Goal: Information Seeking & Learning: Check status

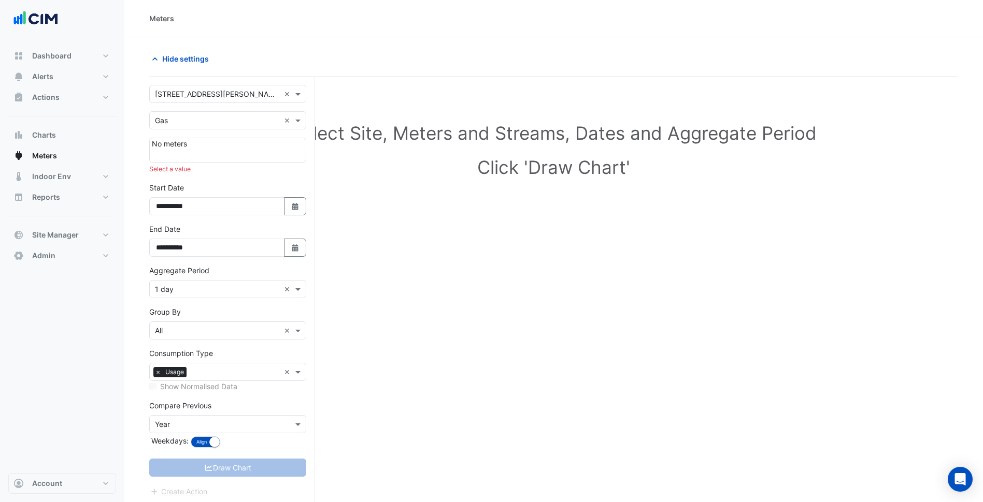
click at [222, 98] on input "text" at bounding box center [217, 94] width 125 height 11
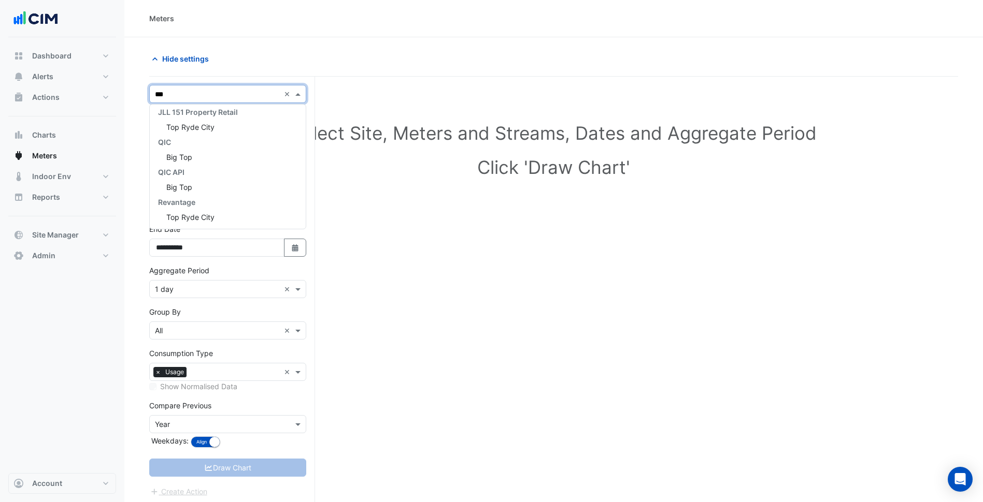
scroll to position [4, 0]
type input "********"
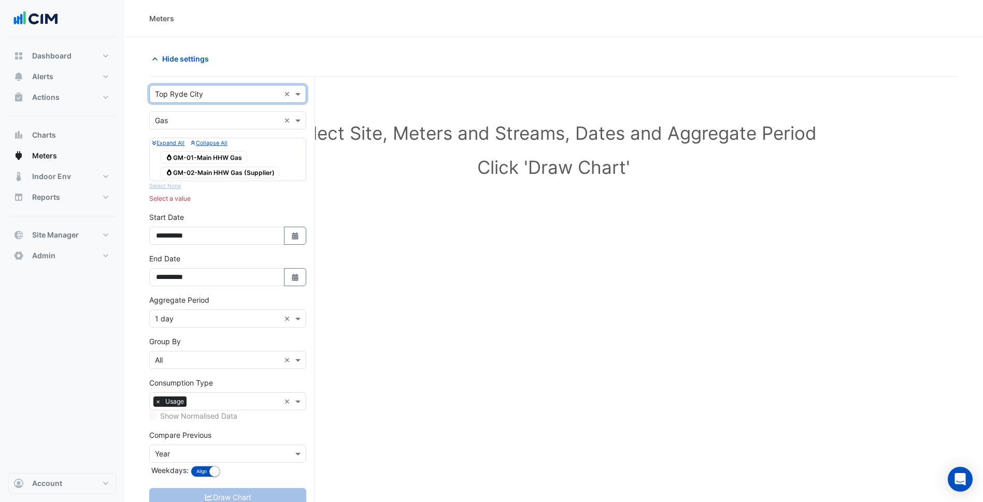
click at [218, 120] on input "text" at bounding box center [217, 121] width 125 height 11
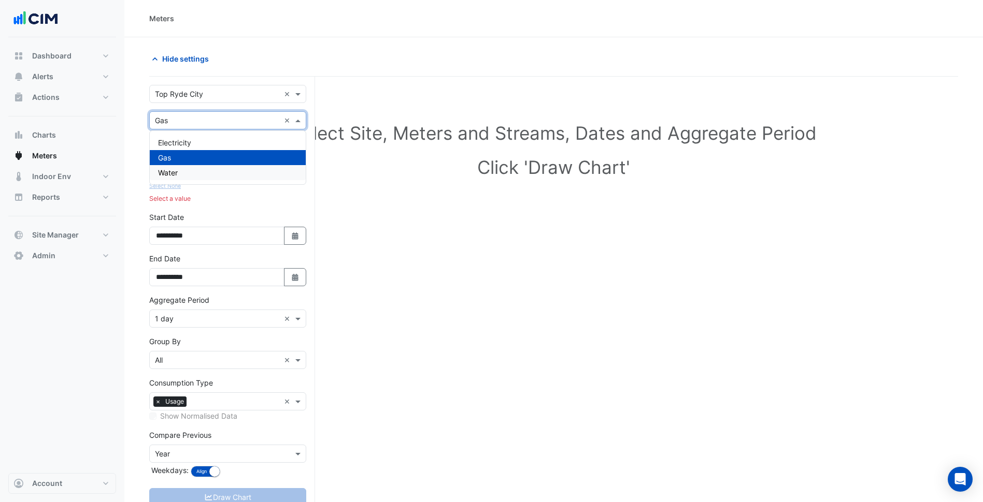
click at [204, 175] on div "Water" at bounding box center [228, 172] width 156 height 15
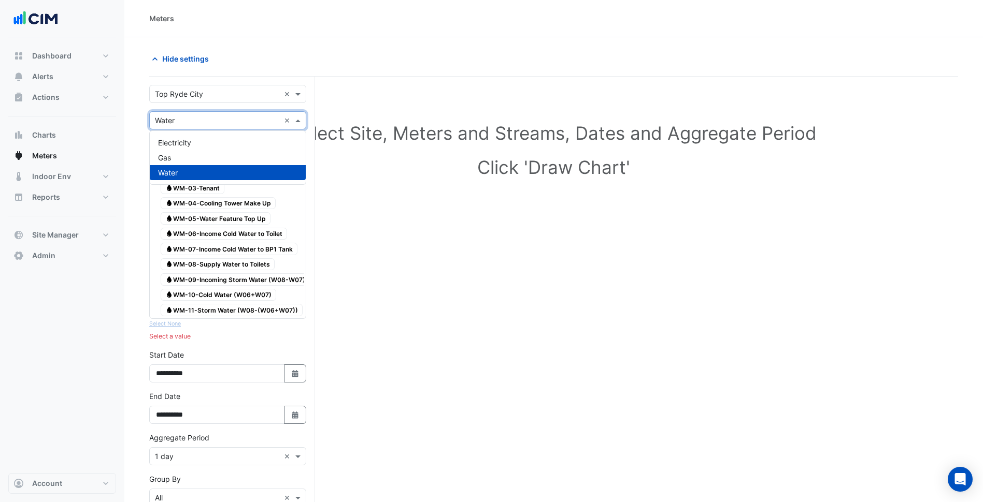
click at [223, 119] on input "text" at bounding box center [217, 121] width 125 height 11
click at [220, 142] on div "Electricity" at bounding box center [228, 142] width 156 height 15
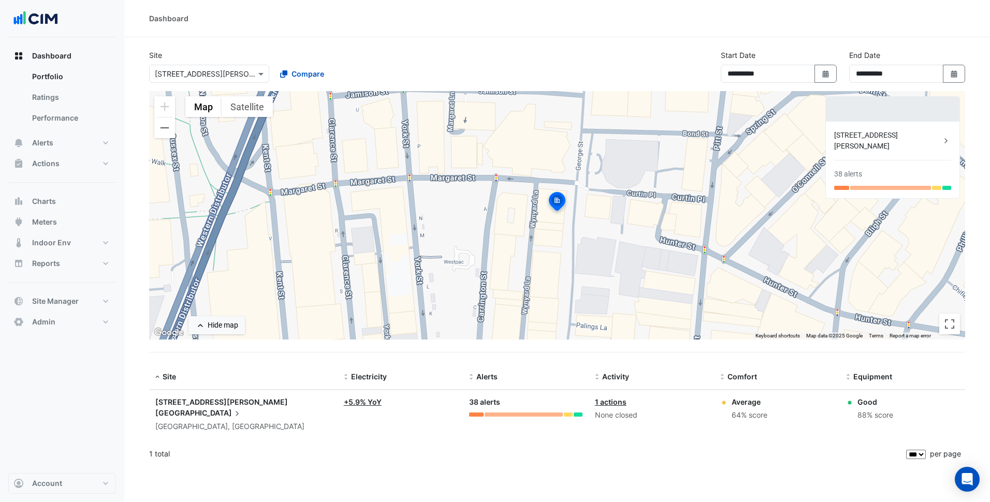
select select "***"
click at [213, 60] on div "Site Select a Site × 275 George Street Sydney Compare" at bounding box center [271, 66] width 257 height 33
click at [224, 74] on input "text" at bounding box center [199, 74] width 88 height 11
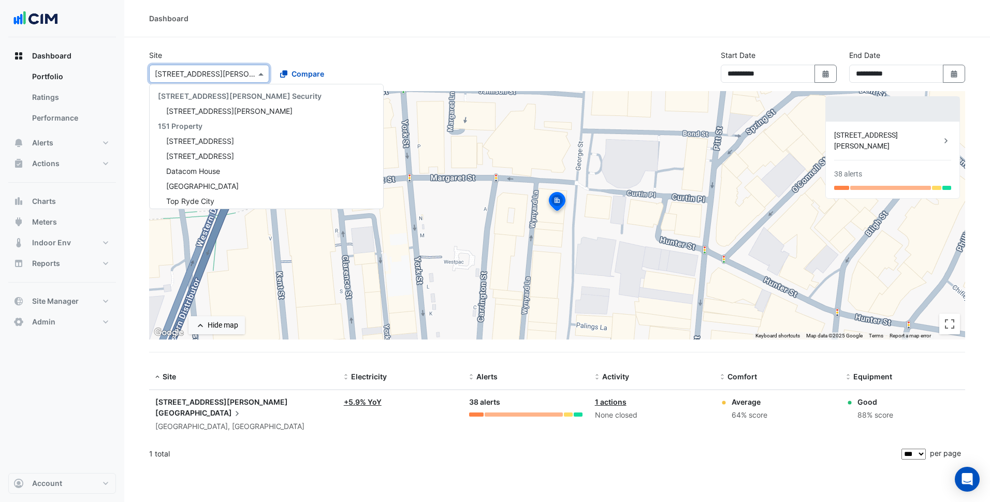
scroll to position [1942, 0]
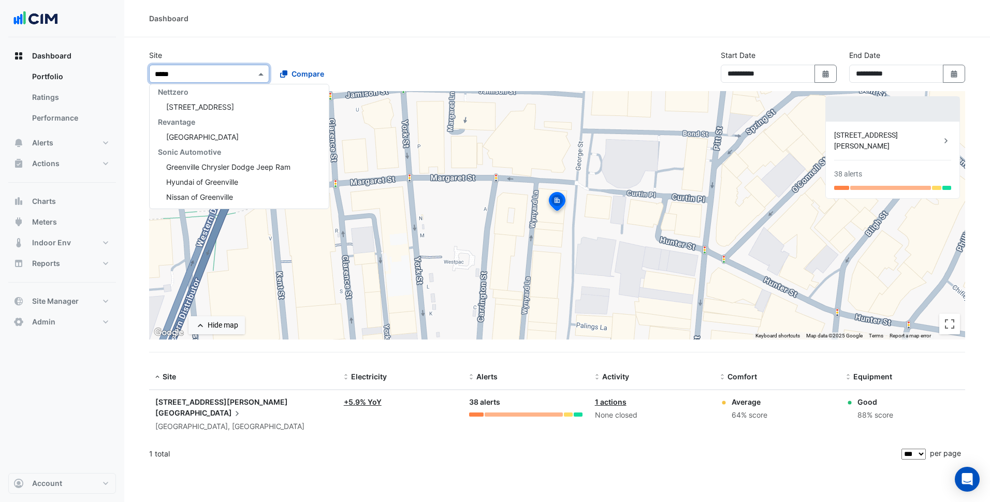
type input "******"
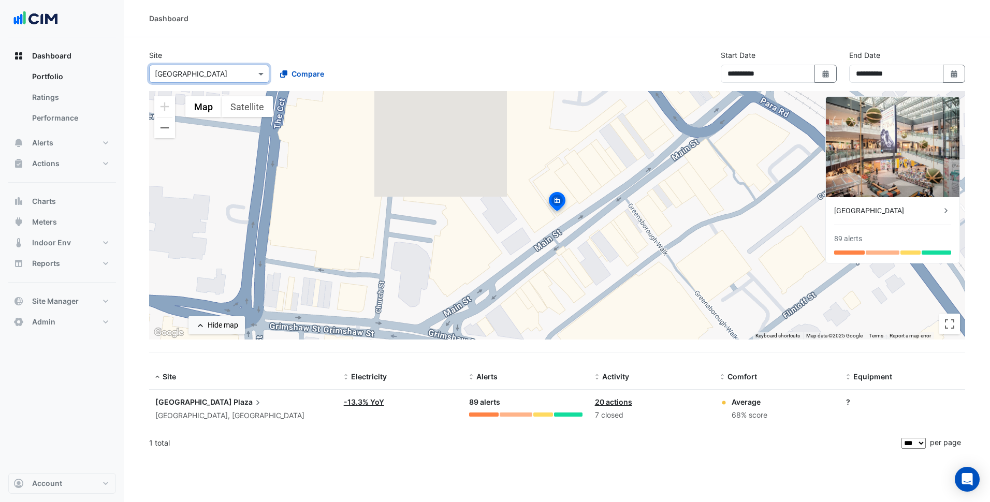
click at [207, 392] on datatable-body-cell "Site: Greensborough Plaza Greensborough, Victoria" at bounding box center [243, 410] width 189 height 38
click at [202, 408] on div "Greensborough Plaza" at bounding box center [243, 402] width 176 height 11
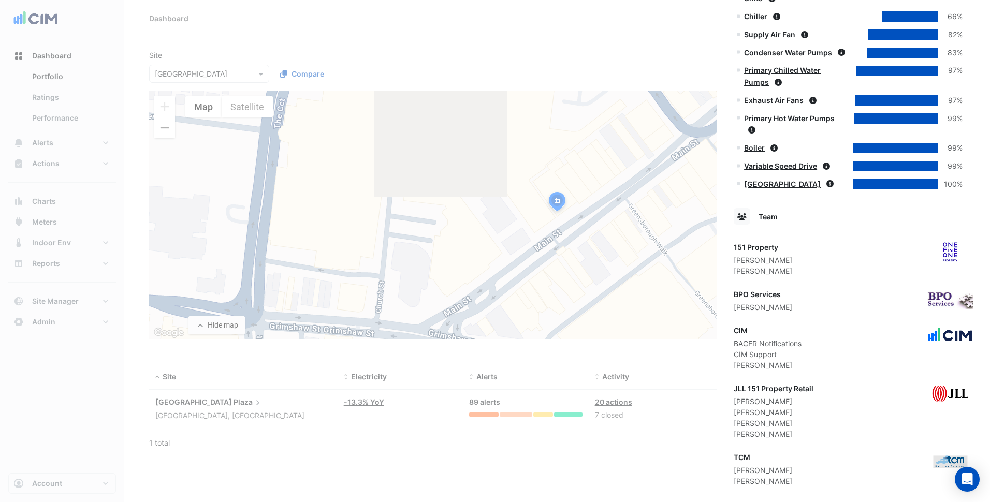
scroll to position [634, 0]
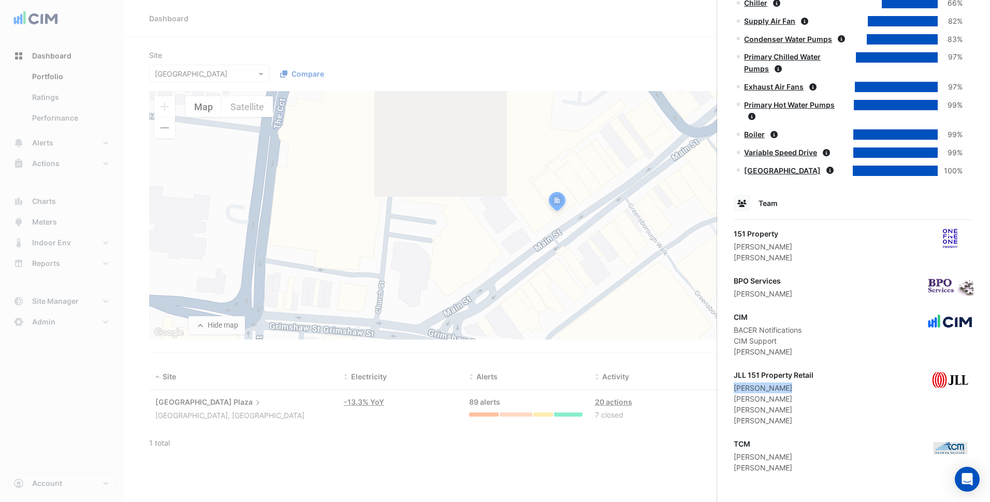
drag, startPoint x: 777, startPoint y: 391, endPoint x: 735, endPoint y: 392, distance: 42.5
click at [735, 392] on div "Dirk Phillips" at bounding box center [774, 388] width 80 height 11
copy div "Dirk Phillips"
click at [292, 105] on ngb-offcanvas-backdrop at bounding box center [495, 251] width 990 height 502
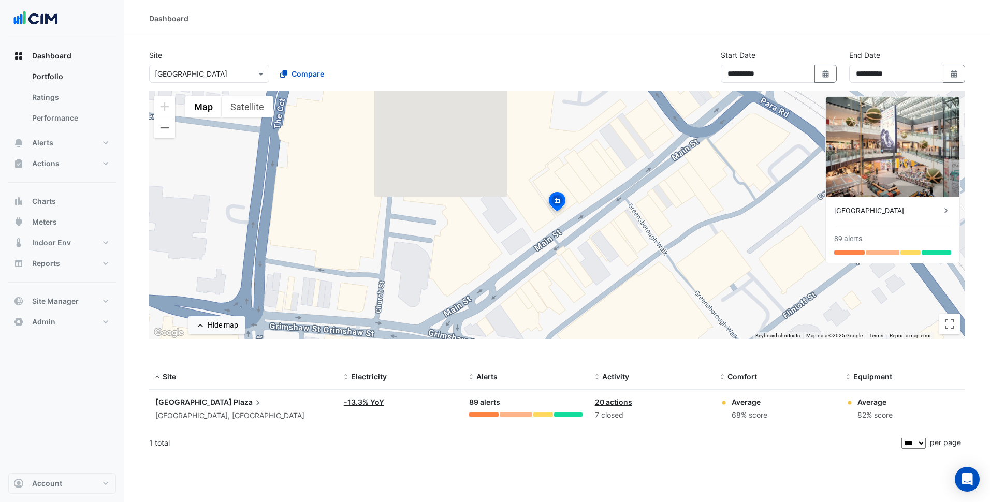
click at [213, 69] on input "text" at bounding box center [199, 74] width 88 height 11
type input "*****"
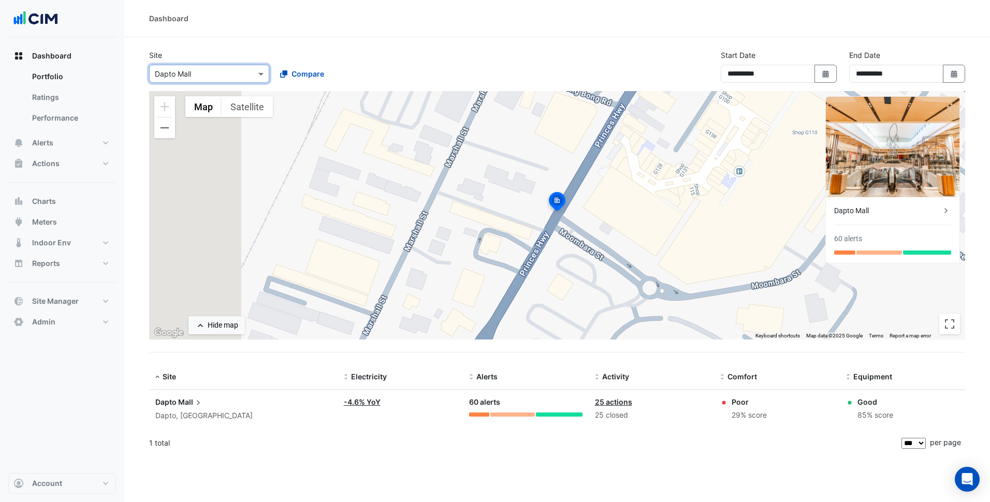
click at [192, 400] on span "Mall" at bounding box center [190, 402] width 25 height 11
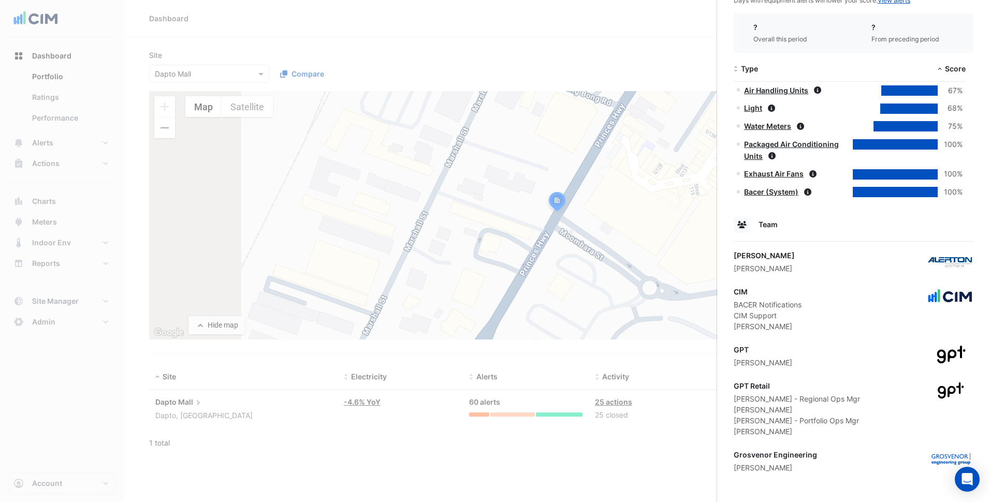
scroll to position [456, 0]
drag, startPoint x: 778, startPoint y: 435, endPoint x: 736, endPoint y: 434, distance: 42.5
click at [736, 434] on div "Tim Fielding" at bounding box center [797, 431] width 126 height 11
copy div "Tim Fielding"
click at [782, 441] on app-site-details "Corner Princes Highway & Moombara Street, Dapto, New South Wales Monitoring Tot…" at bounding box center [854, 41] width 240 height 866
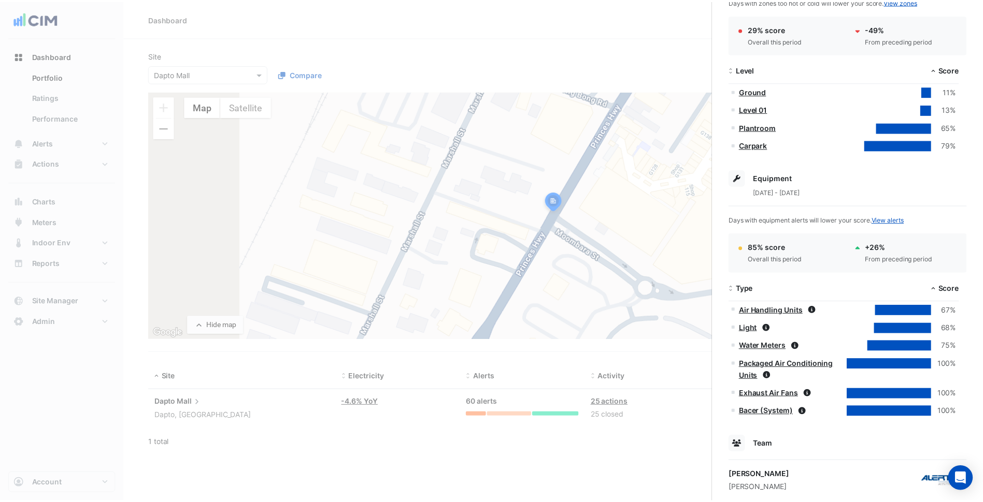
scroll to position [0, 0]
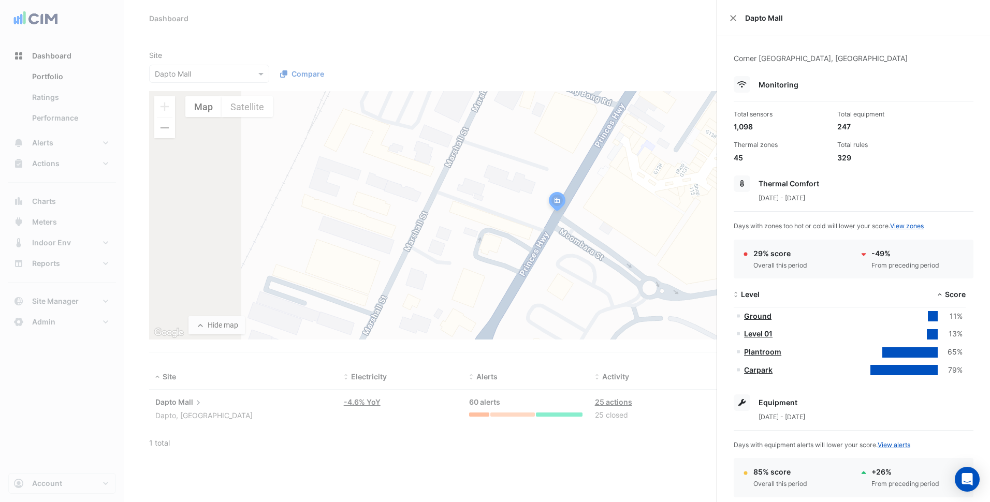
click at [233, 65] on ngb-offcanvas-backdrop at bounding box center [495, 251] width 990 height 502
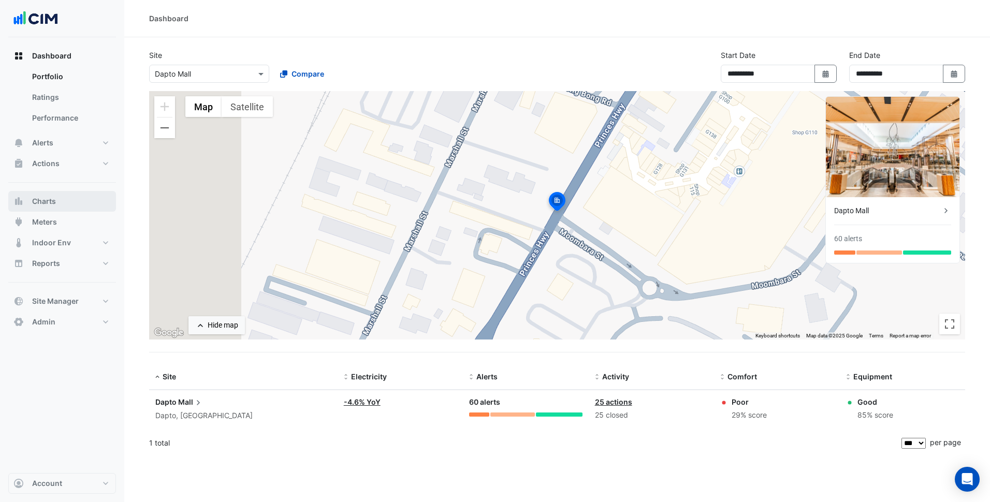
click at [76, 208] on button "Charts" at bounding box center [62, 201] width 108 height 21
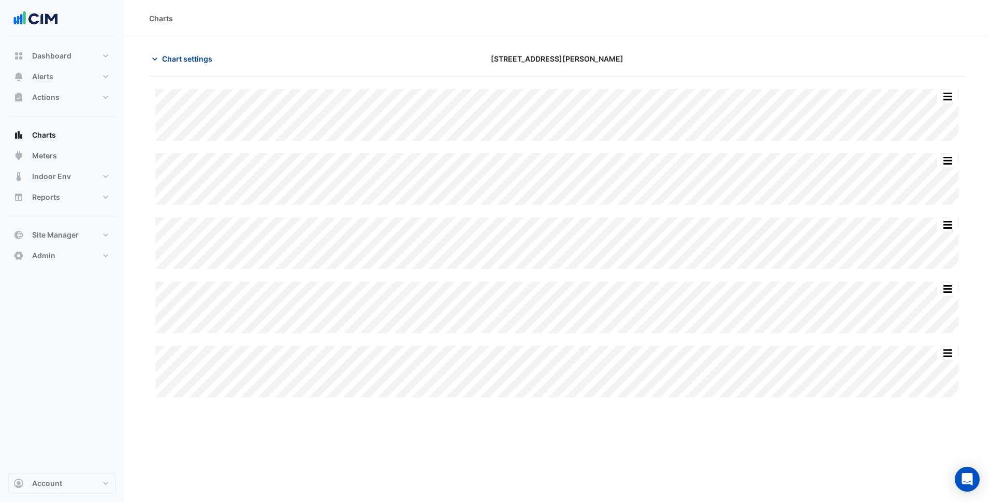
click at [201, 67] on button "Chart settings" at bounding box center [184, 59] width 70 height 18
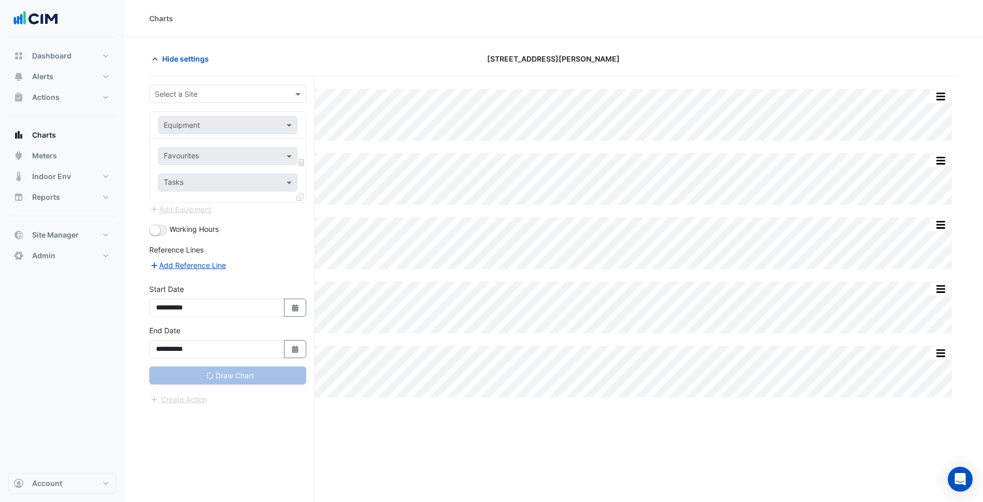
click at [241, 94] on input "text" at bounding box center [217, 94] width 125 height 11
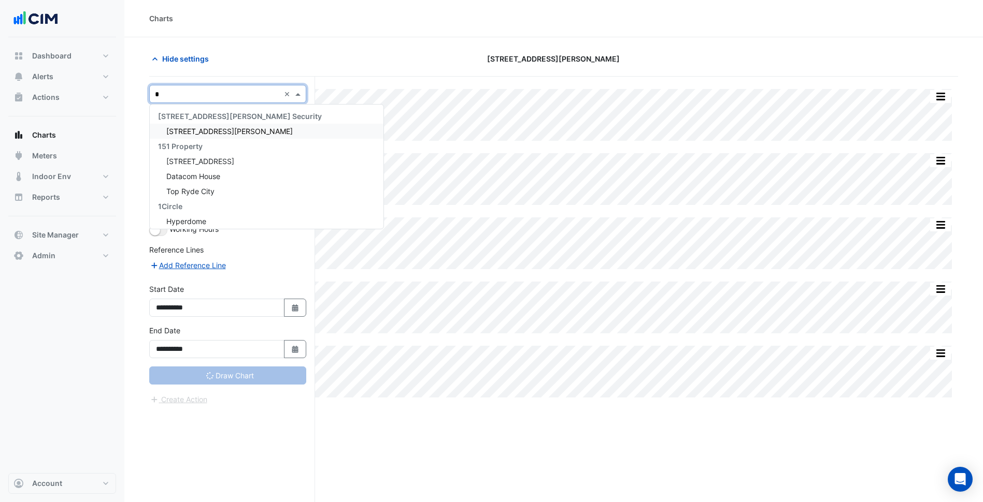
type input "**"
type input "**********"
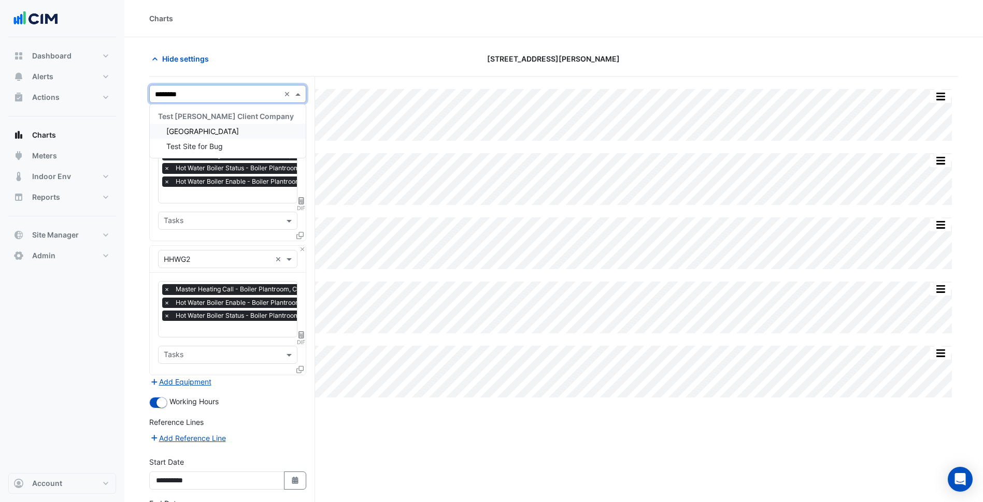
type input "*******"
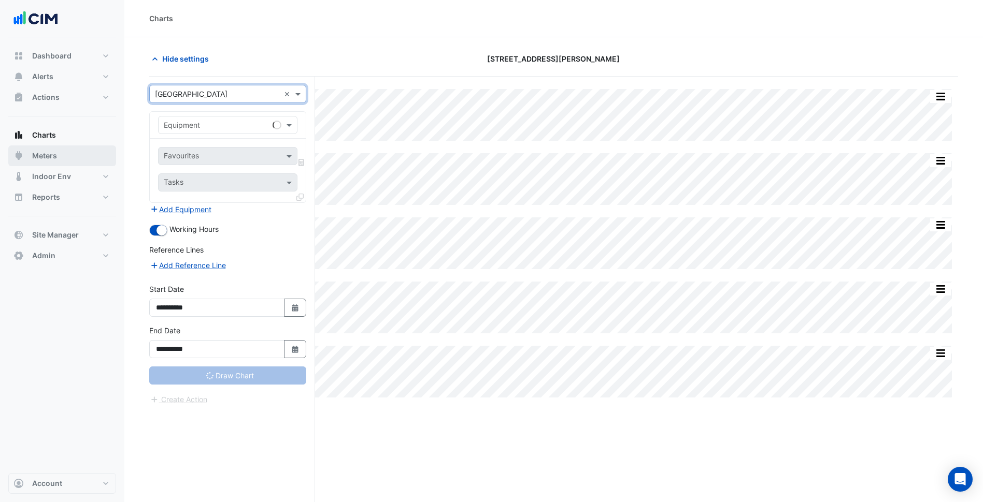
drag, startPoint x: 99, startPoint y: 149, endPoint x: 109, endPoint y: 155, distance: 11.2
click at [93, 155] on button "Meters" at bounding box center [62, 156] width 108 height 21
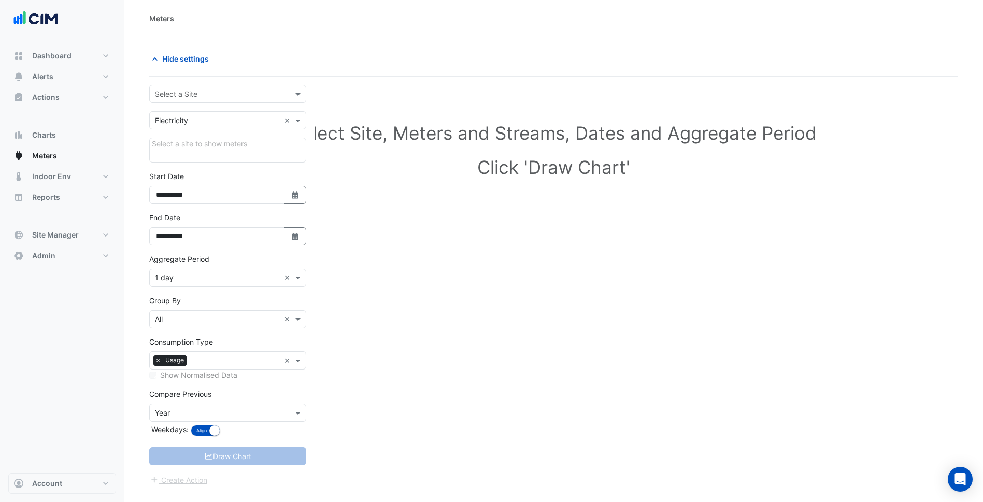
click at [208, 99] on div "Select a Site" at bounding box center [227, 94] width 157 height 18
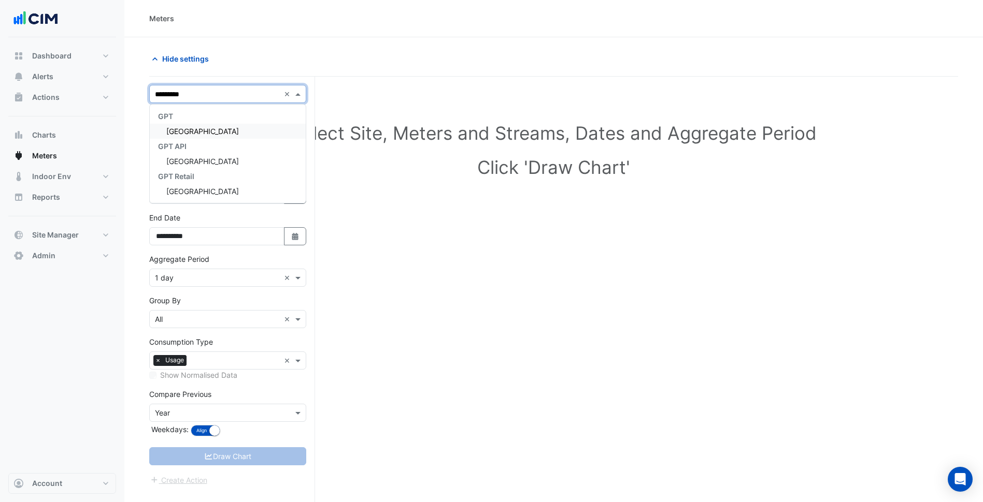
type input "**********"
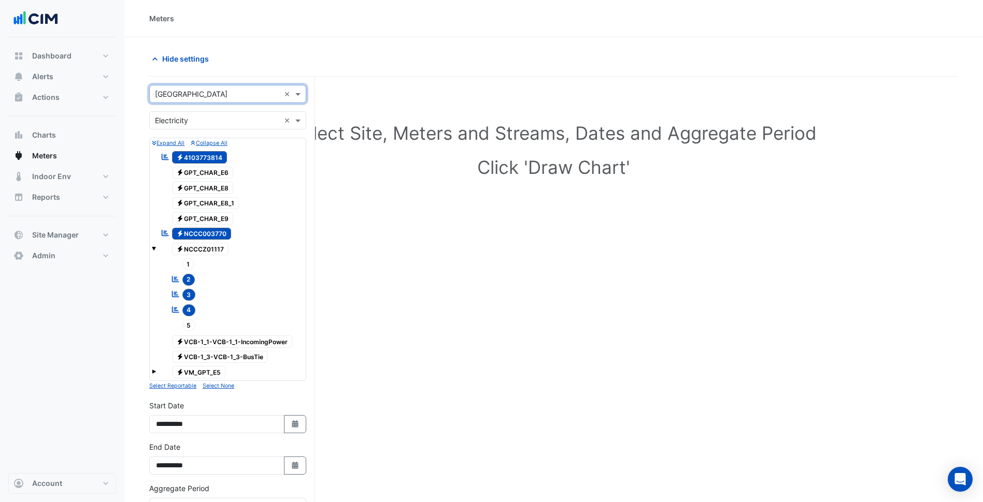
click at [163, 116] on input "text" at bounding box center [217, 121] width 125 height 11
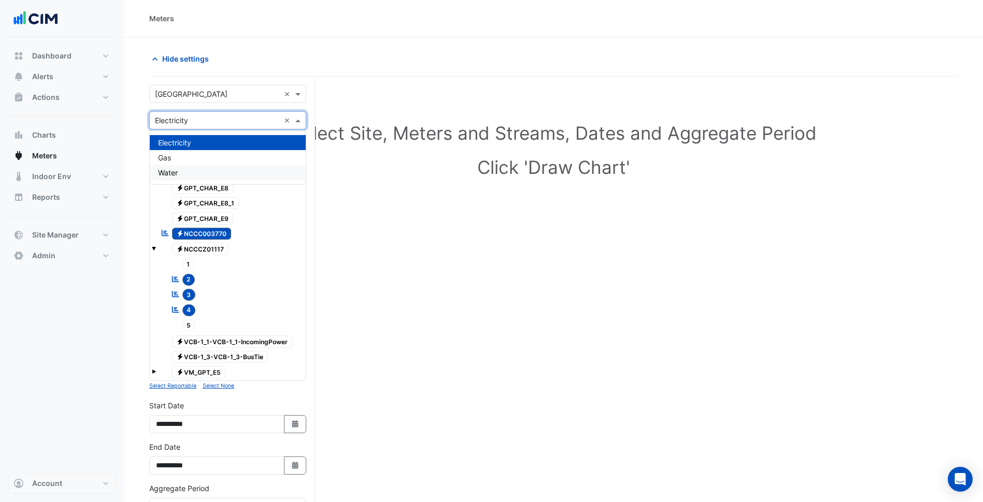
click at [231, 176] on div "Water" at bounding box center [228, 172] width 156 height 15
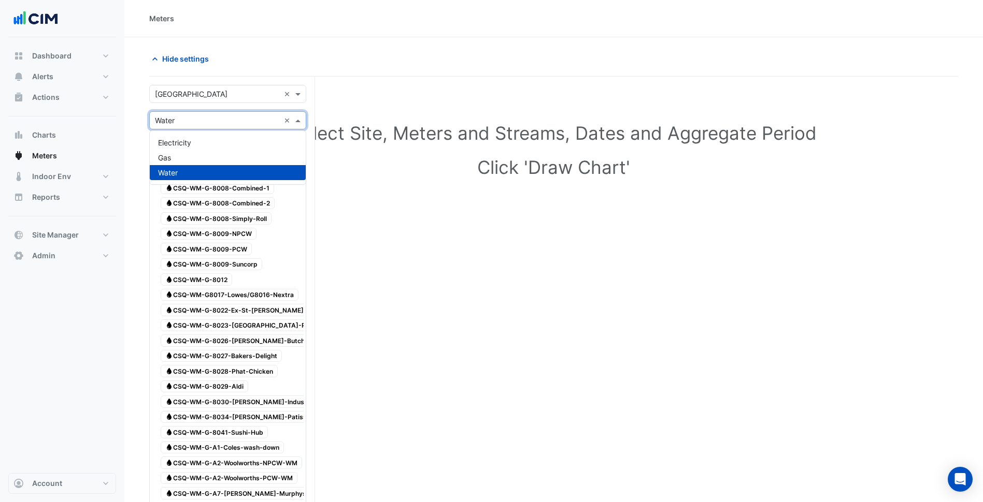
click at [214, 124] on input "text" at bounding box center [217, 121] width 125 height 11
click at [190, 162] on div "Gas" at bounding box center [228, 157] width 156 height 15
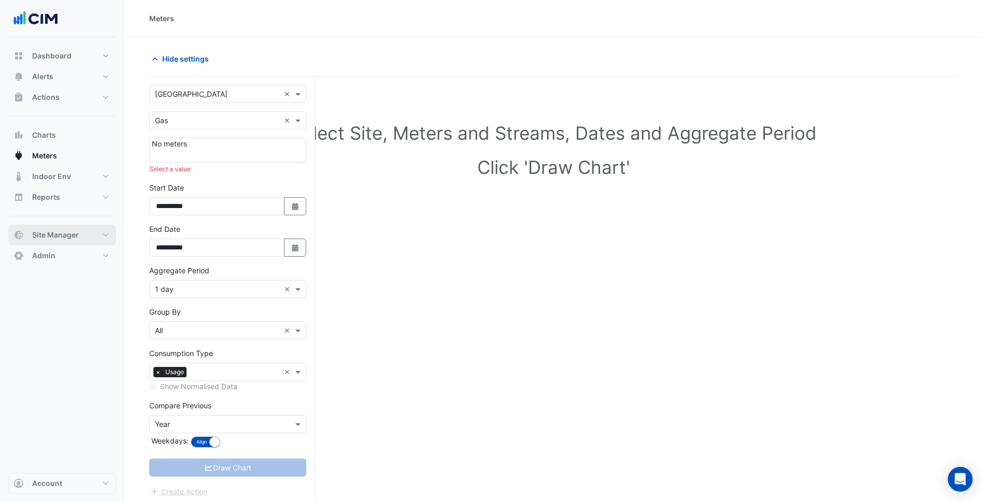
click at [59, 234] on span "Site Manager" at bounding box center [55, 235] width 47 height 10
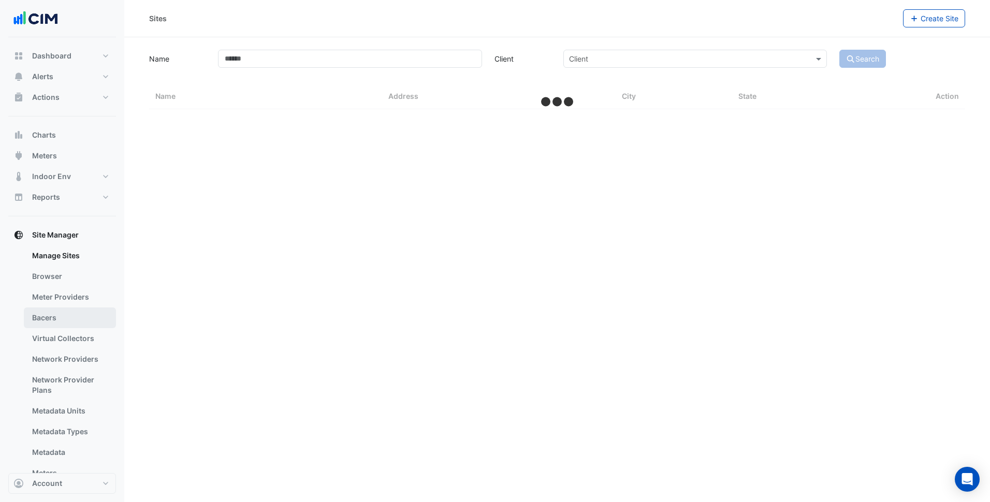
click at [79, 320] on link "Bacers" at bounding box center [70, 318] width 92 height 21
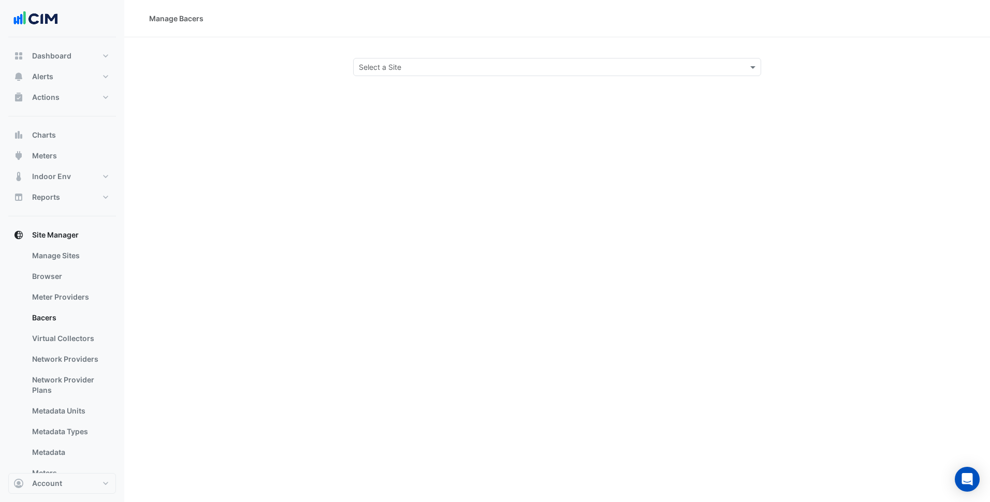
click at [426, 71] on input "text" at bounding box center [547, 67] width 376 height 11
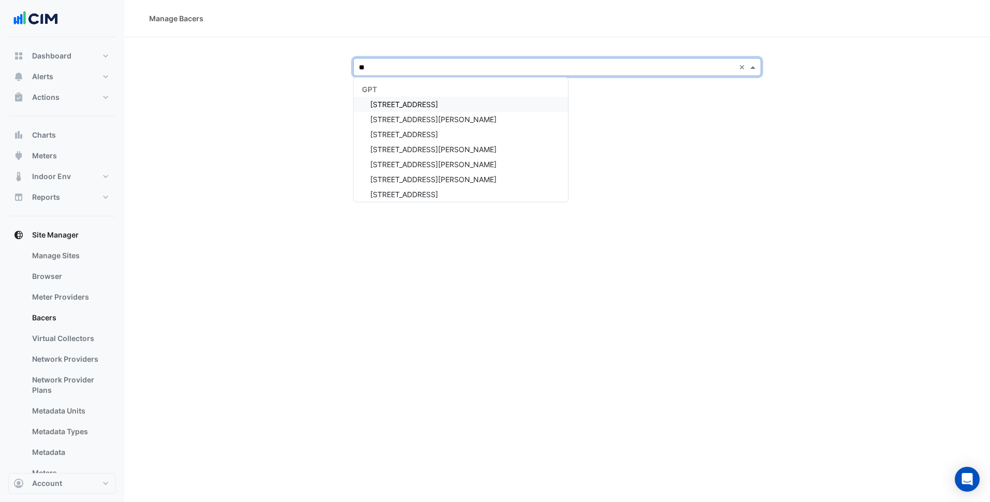
type input "*"
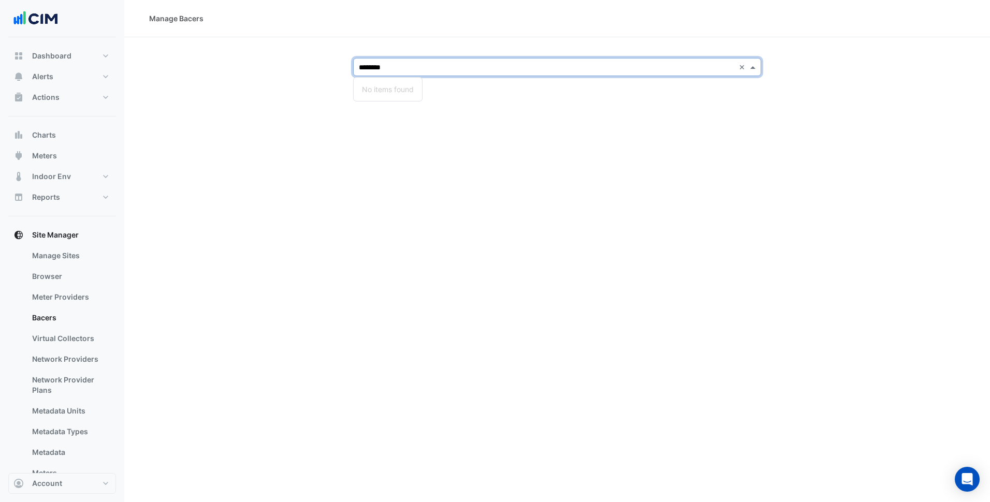
type input "*******"
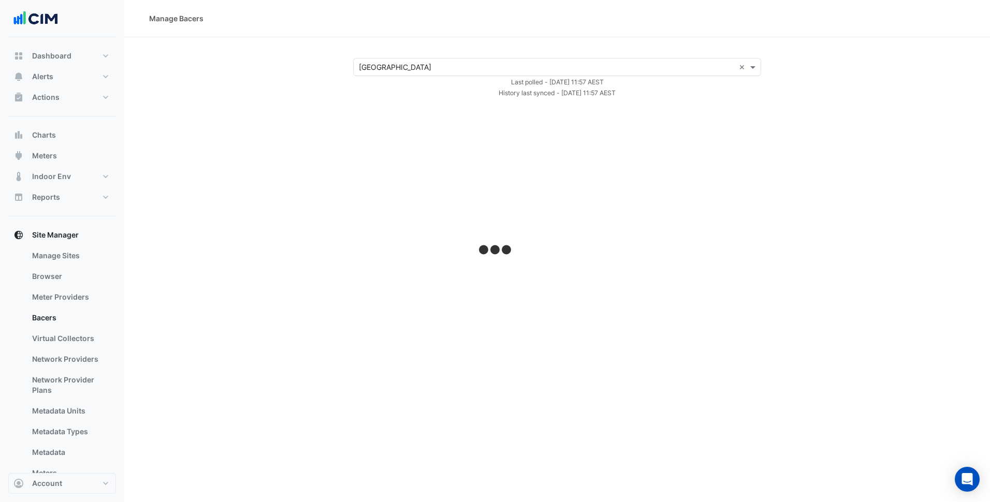
select select "***"
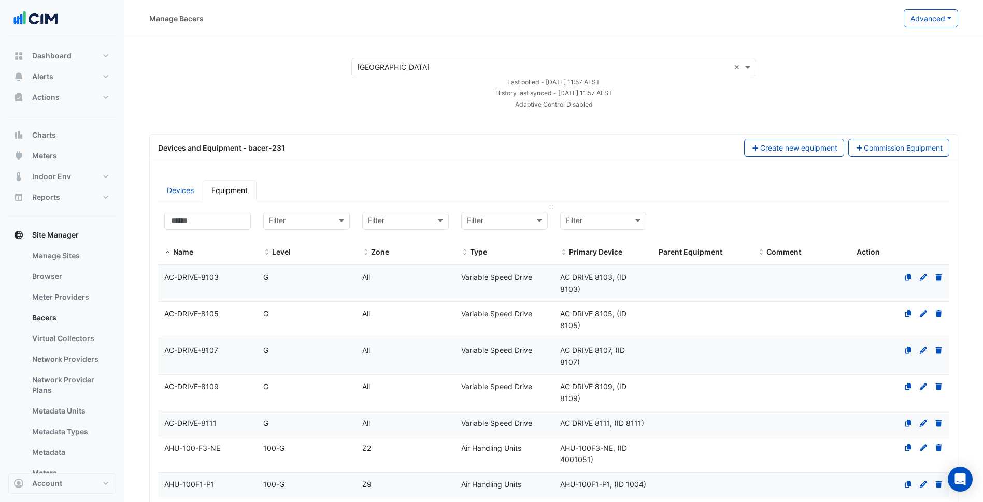
click at [499, 221] on input "text" at bounding box center [494, 221] width 54 height 12
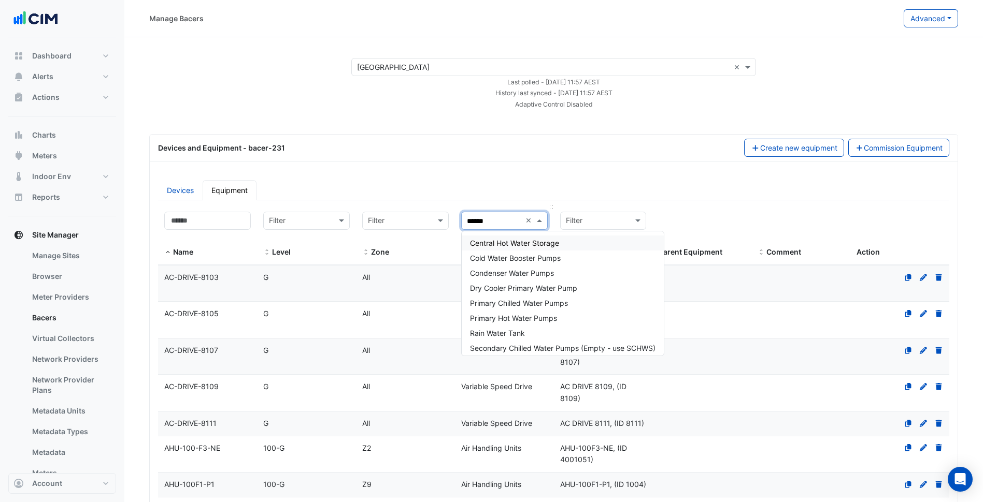
type input "*******"
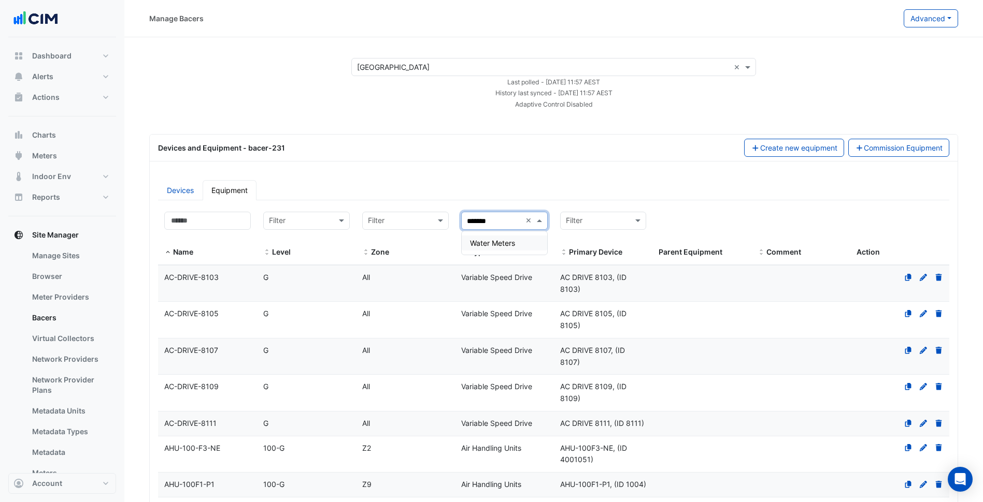
click at [501, 249] on div "Water Meters" at bounding box center [504, 243] width 85 height 15
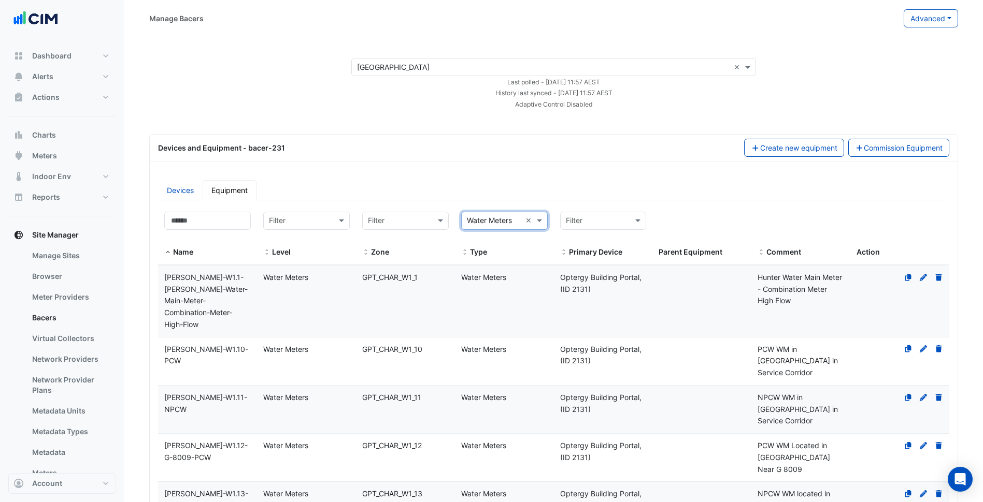
click at [490, 190] on ul "Devices Equipment" at bounding box center [553, 190] width 791 height 20
click at [497, 226] on input "text" at bounding box center [494, 221] width 54 height 12
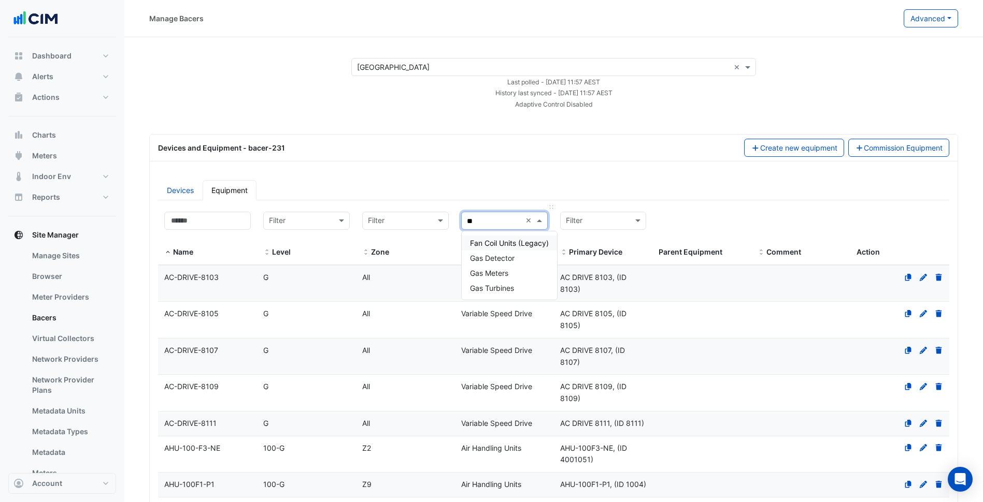
type input "***"
click at [496, 258] on span "Gas Meters" at bounding box center [489, 258] width 38 height 9
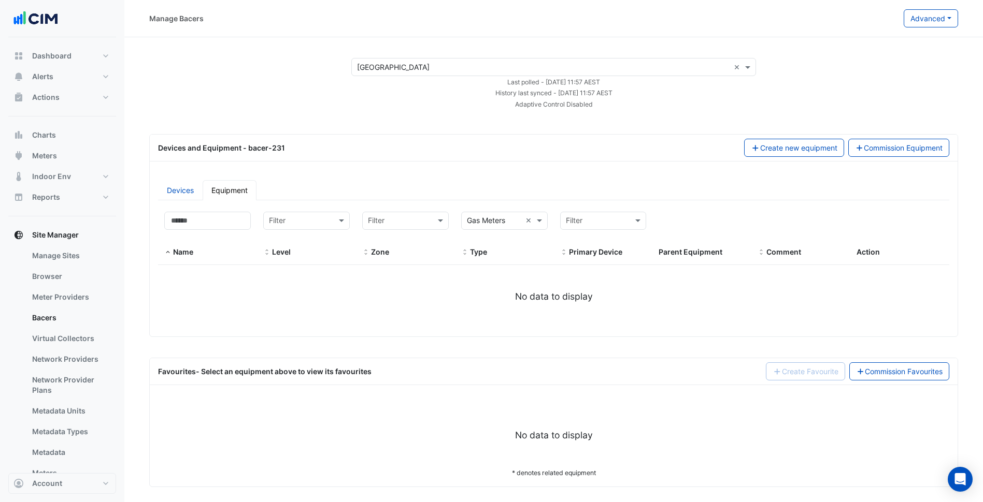
click at [520, 188] on ul "Devices Equipment" at bounding box center [553, 190] width 791 height 20
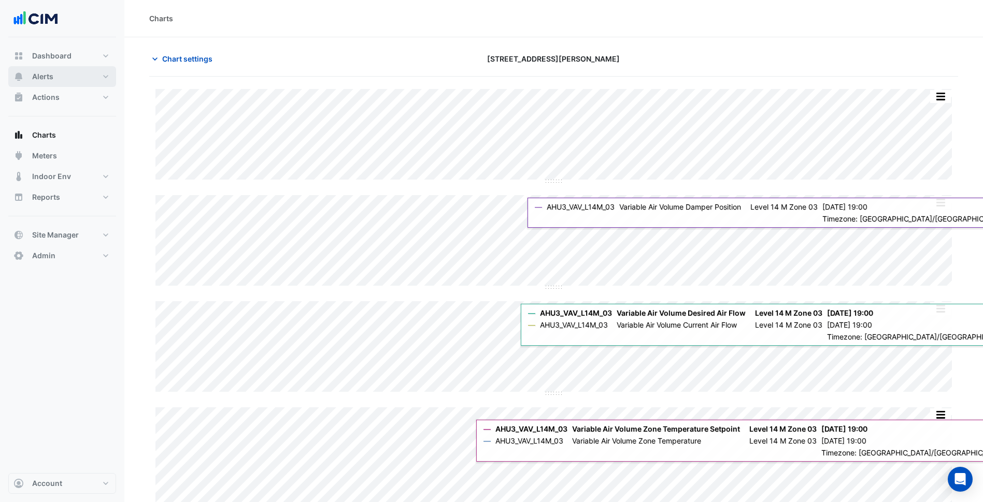
click at [85, 82] on button "Alerts" at bounding box center [62, 76] width 108 height 21
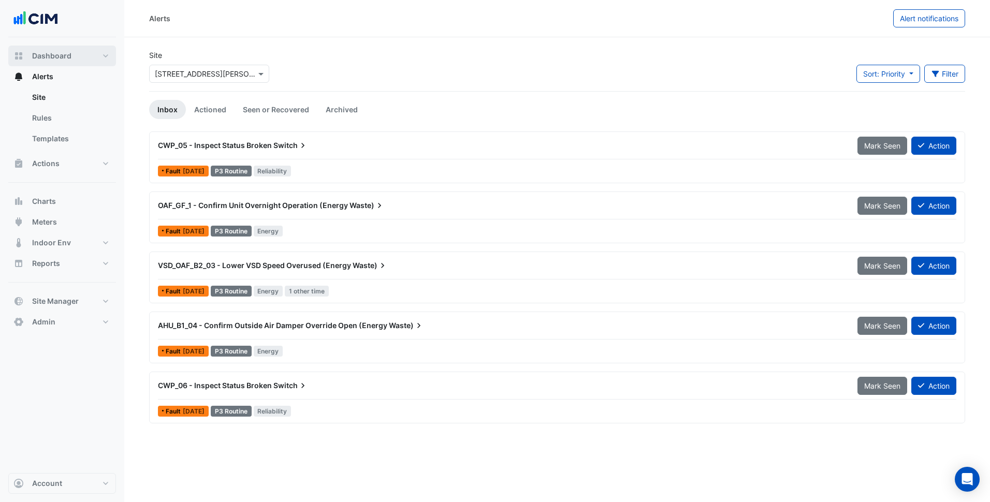
click at [90, 55] on button "Dashboard" at bounding box center [62, 56] width 108 height 21
select select "***"
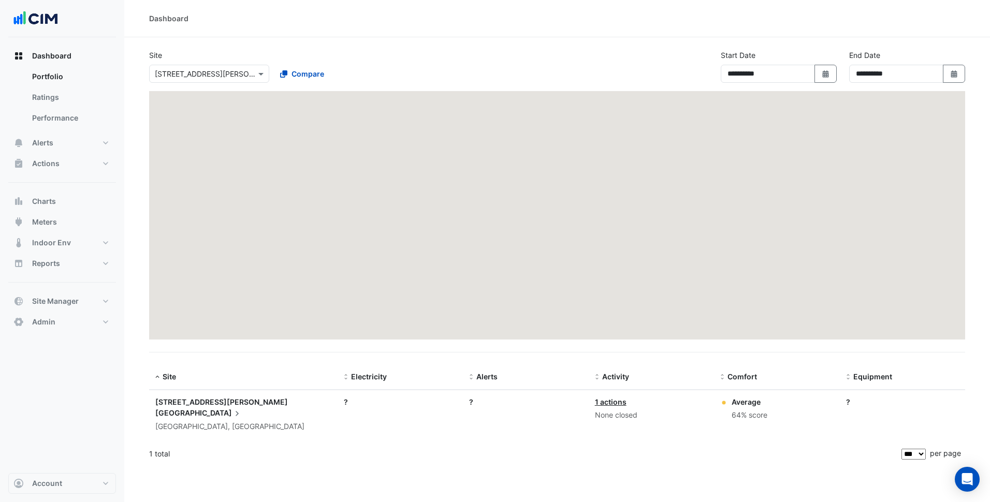
click at [192, 76] on input "text" at bounding box center [199, 74] width 88 height 11
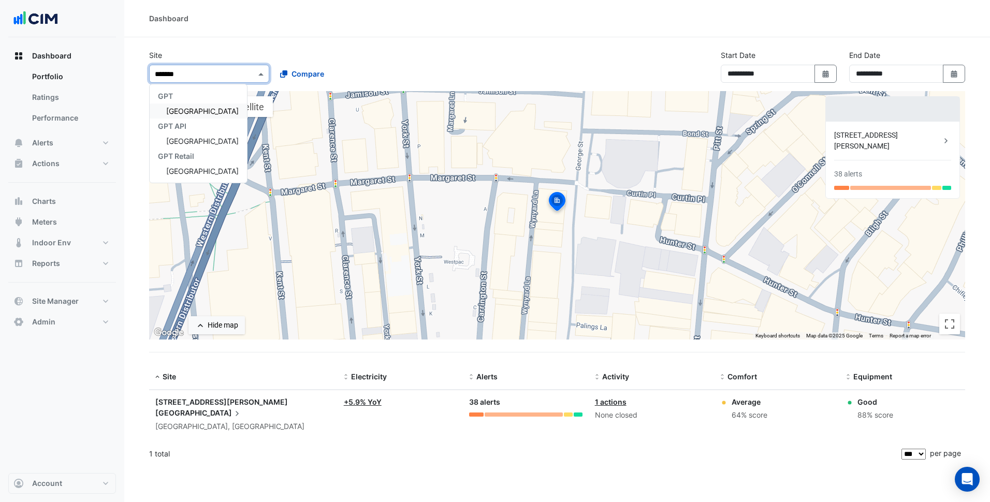
type input "********"
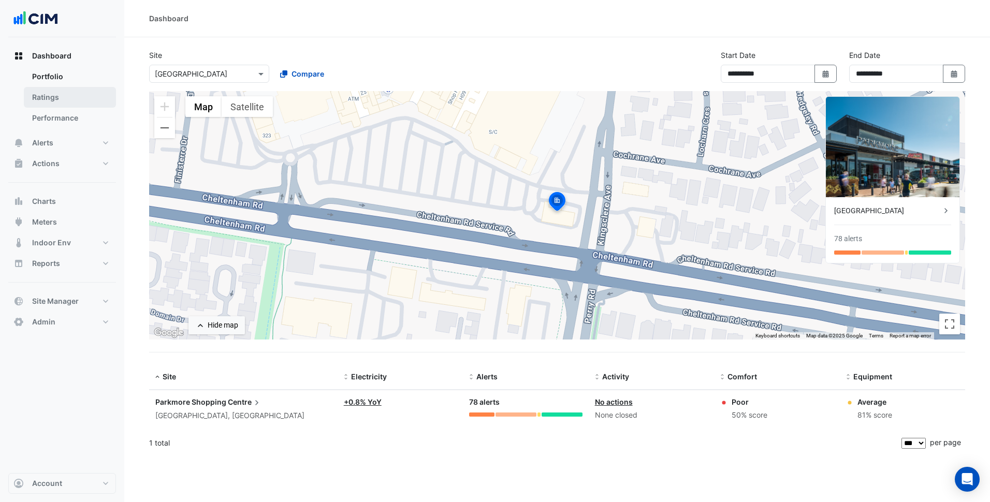
click at [85, 94] on link "Ratings" at bounding box center [70, 97] width 92 height 21
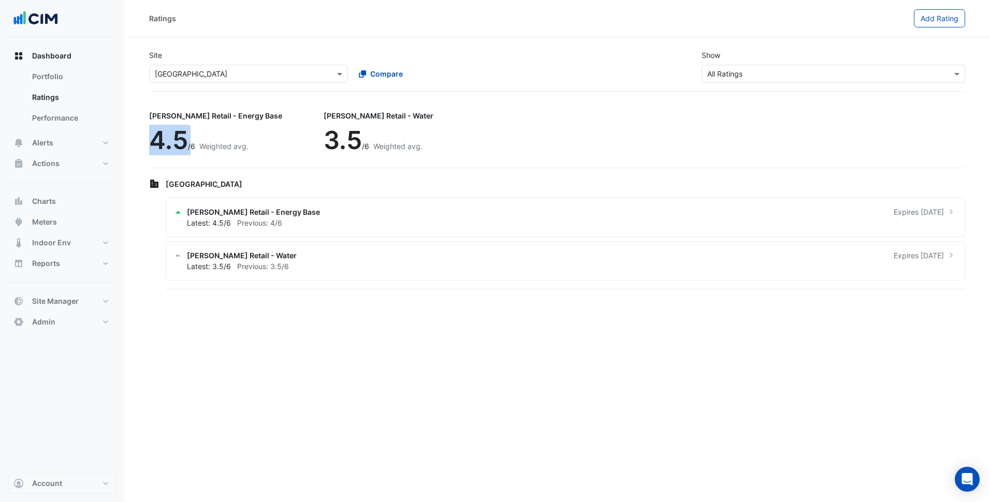
drag, startPoint x: 155, startPoint y: 145, endPoint x: 190, endPoint y: 146, distance: 34.2
click at [190, 146] on div "4.5 /6 Weighted avg." at bounding box center [215, 140] width 133 height 30
copy div "4.5 /"
click at [301, 45] on div "Site Select a Site × Parkmore Shopping Centre Compare Show Sustainability Ratin…" at bounding box center [557, 66] width 829 height 50
click at [285, 76] on input "text" at bounding box center [238, 74] width 167 height 11
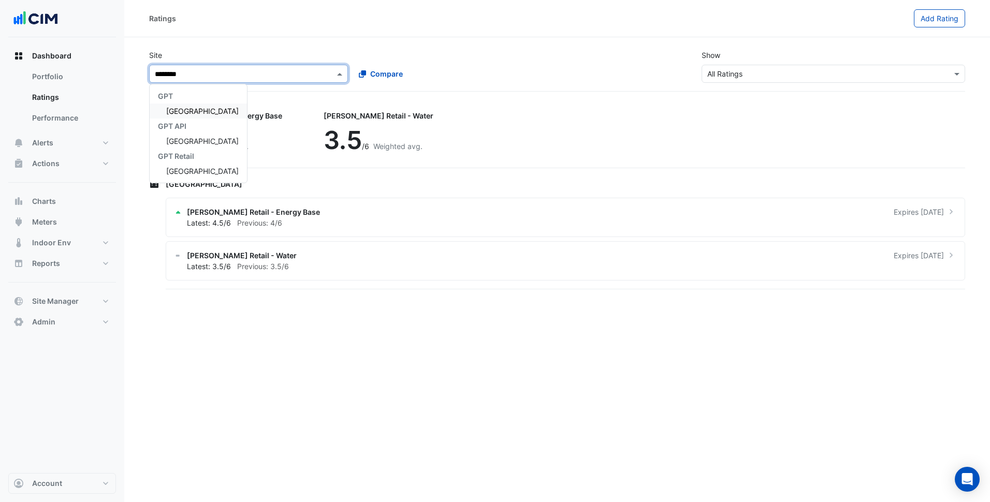
type input "*********"
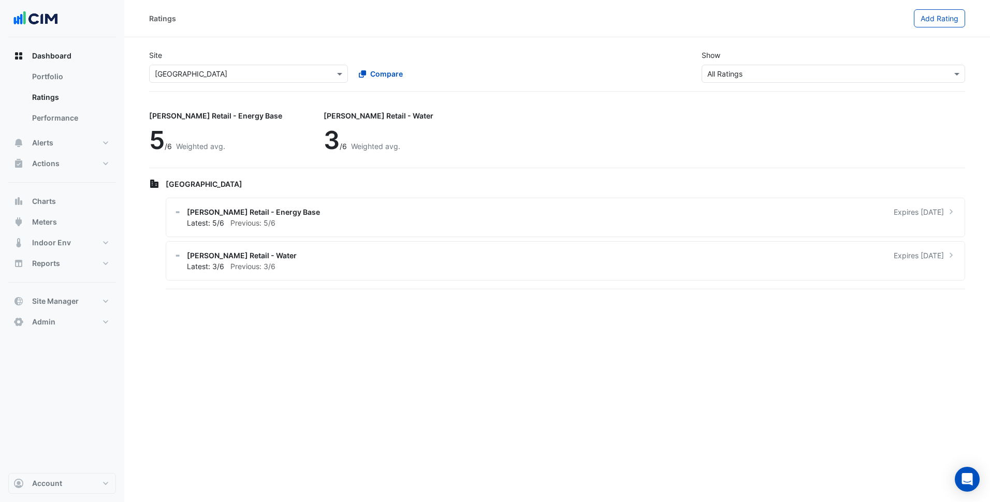
click at [378, 349] on div "Ratings Add Rating Site Select a Site × Chirnside Park Shopping Centre Compare …" at bounding box center [557, 251] width 866 height 502
drag, startPoint x: 151, startPoint y: 148, endPoint x: 162, endPoint y: 148, distance: 10.9
click at [162, 148] on span "5" at bounding box center [157, 140] width 16 height 31
copy span "5"
click at [270, 298] on div "Ratings Add Rating Site Select a Site × Chirnside Park Shopping Centre Compare …" at bounding box center [557, 251] width 866 height 502
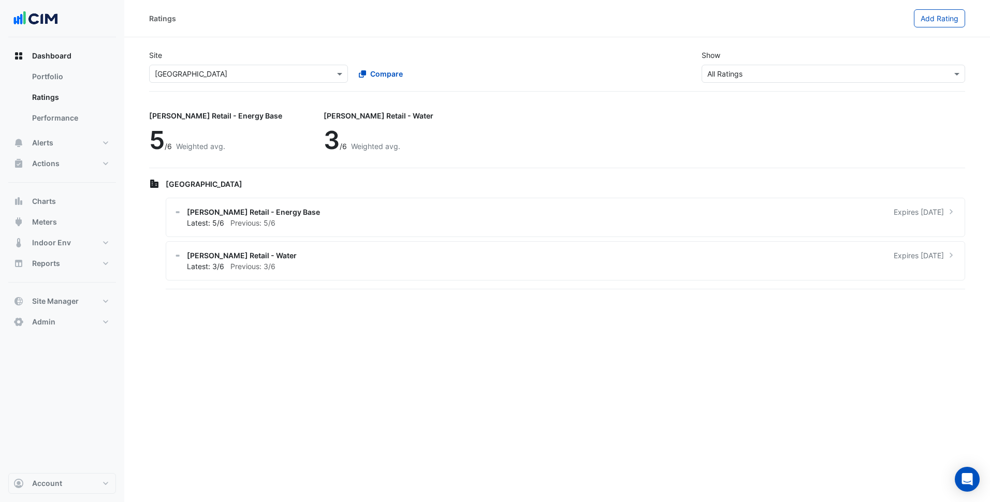
click at [246, 69] on input "text" at bounding box center [238, 74] width 167 height 11
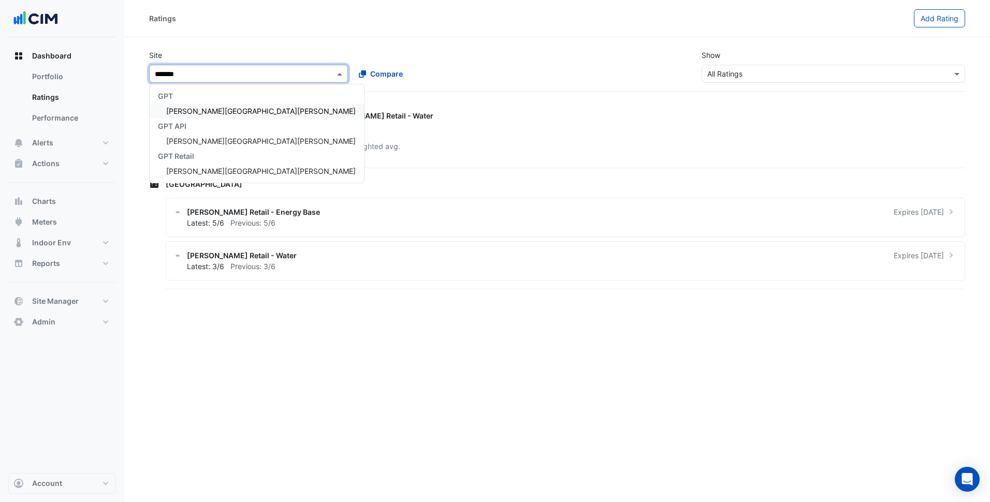
type input "********"
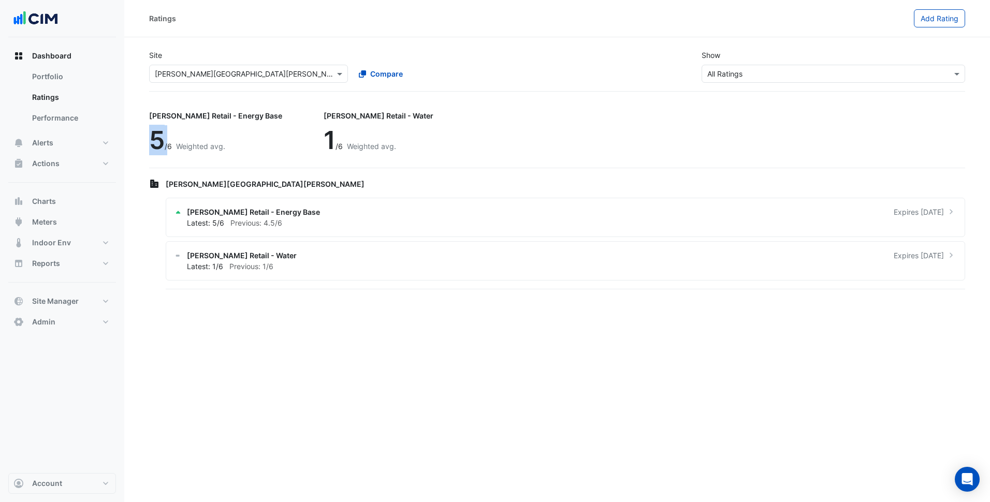
drag, startPoint x: 149, startPoint y: 139, endPoint x: 166, endPoint y: 138, distance: 17.1
click at [166, 138] on div "5 /6 Weighted avg." at bounding box center [215, 140] width 133 height 30
drag, startPoint x: 166, startPoint y: 138, endPoint x: 246, endPoint y: 181, distance: 90.9
click at [246, 181] on span "[PERSON_NAME][GEOGRAPHIC_DATA][PERSON_NAME]" at bounding box center [265, 184] width 199 height 9
drag, startPoint x: 150, startPoint y: 133, endPoint x: 159, endPoint y: 133, distance: 8.8
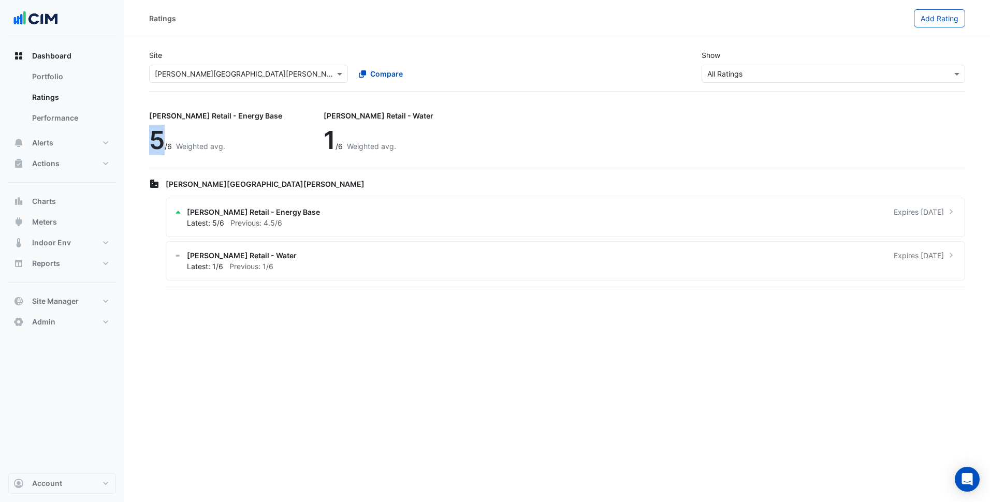
click at [159, 133] on span "5" at bounding box center [157, 140] width 16 height 31
copy span "5"
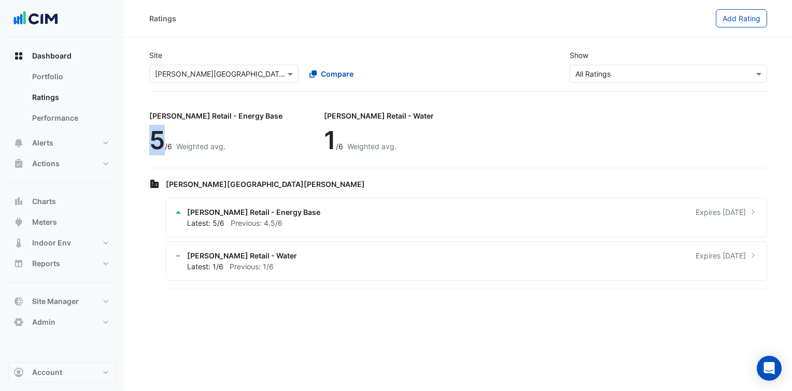
click at [278, 75] on div at bounding box center [224, 74] width 148 height 12
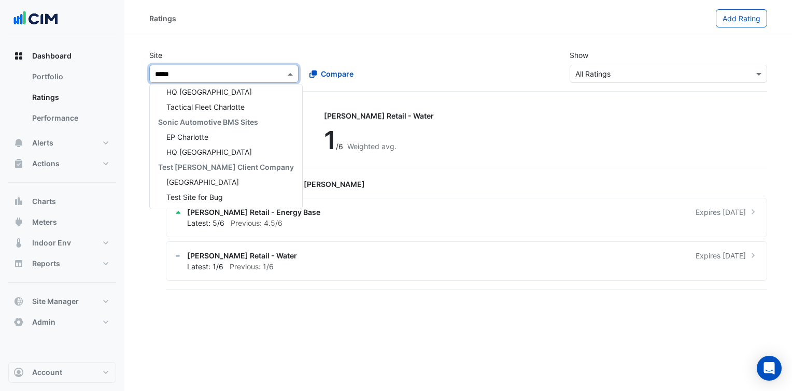
scroll to position [4, 0]
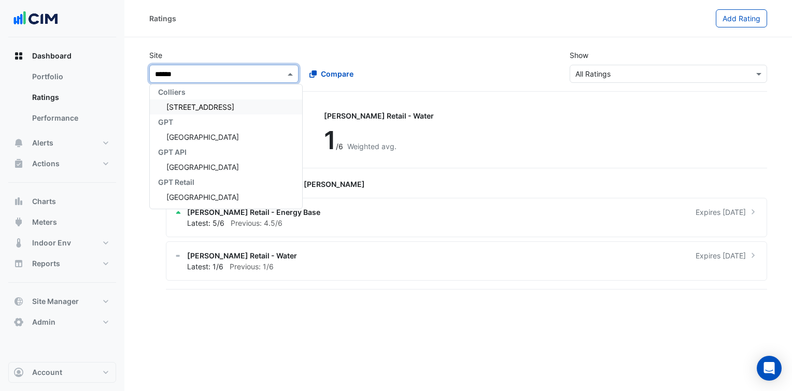
type input "*******"
